Goal: Task Accomplishment & Management: Manage account settings

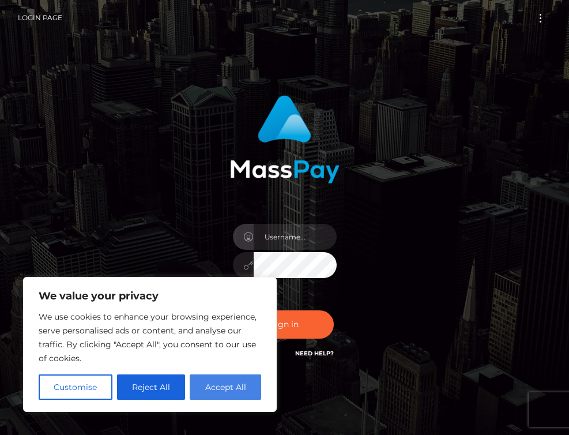
click at [212, 385] on button "Accept All" at bounding box center [225, 386] width 71 height 25
checkbox input "true"
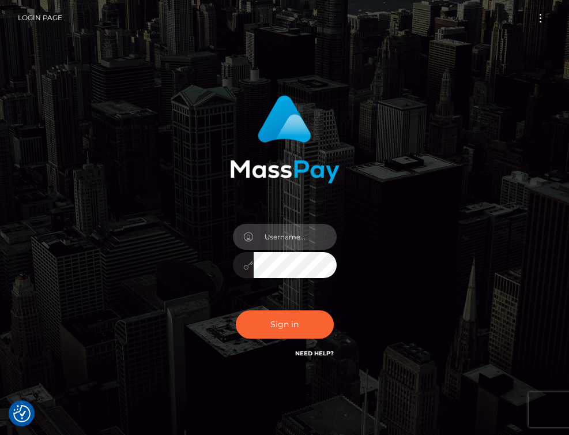
click at [281, 236] on input "text" at bounding box center [295, 237] width 83 height 26
type input "p"
type input "[EMAIL_ADDRESS][DOMAIN_NAME]"
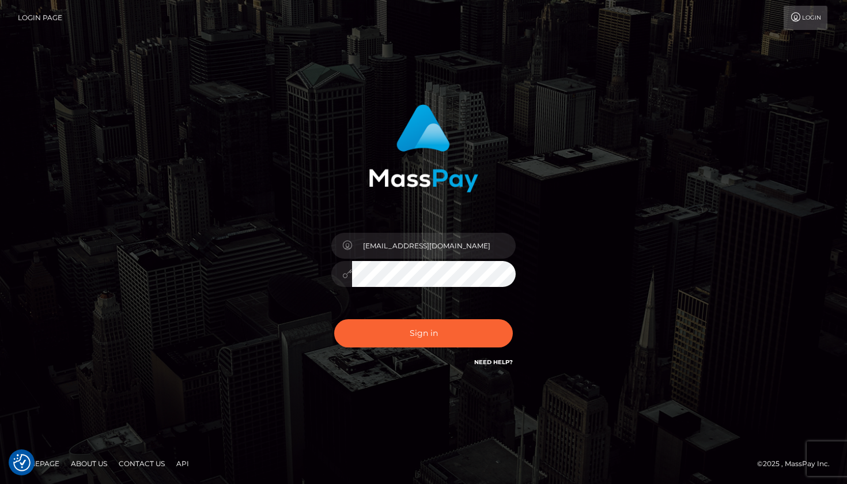
click at [344, 277] on icon at bounding box center [347, 273] width 10 height 9
click at [345, 273] on icon at bounding box center [347, 273] width 10 height 9
click at [441, 327] on button "Sign in" at bounding box center [423, 333] width 179 height 28
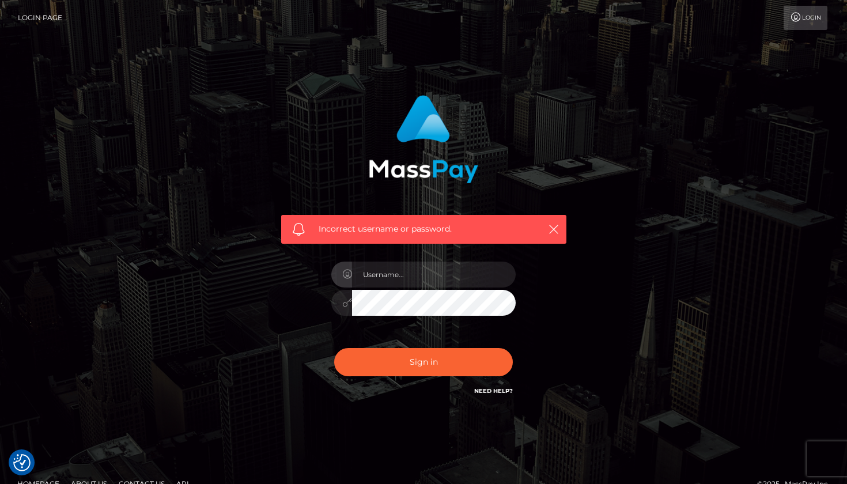
click at [275, 329] on div "Incorrect username or password." at bounding box center [424, 246] width 303 height 320
click at [414, 274] on input "text" at bounding box center [434, 275] width 164 height 26
click at [312, 318] on div "Incorrect username or password." at bounding box center [424, 246] width 303 height 320
click at [393, 266] on input "text" at bounding box center [434, 275] width 164 height 26
type input "[EMAIL_ADDRESS][DOMAIN_NAME]"
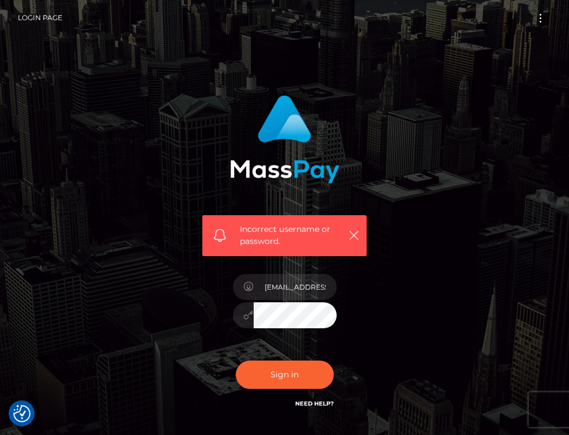
drag, startPoint x: 533, startPoint y: 91, endPoint x: 395, endPoint y: 172, distance: 160.4
click at [395, 172] on div "Incorrect username or password. [EMAIL_ADDRESS][DOMAIN_NAME]" at bounding box center [284, 258] width 569 height 516
